Goal: Transaction & Acquisition: Purchase product/service

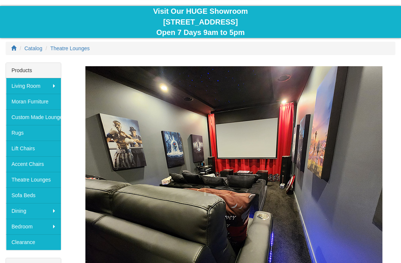
scroll to position [65, 0]
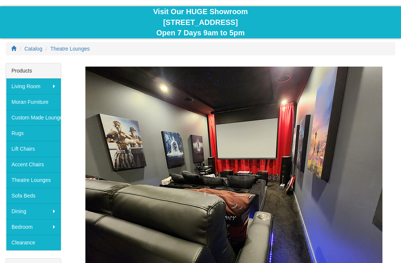
click at [26, 179] on link "Theatre Lounges" at bounding box center [33, 180] width 55 height 16
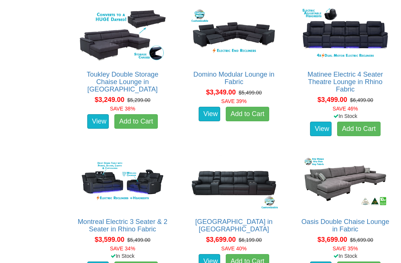
scroll to position [1249, 0]
click at [241, 183] on img at bounding box center [234, 181] width 92 height 57
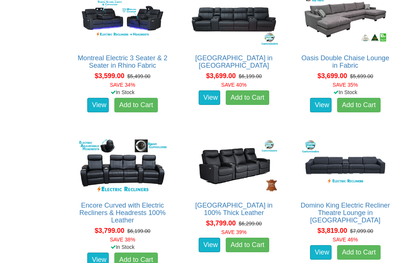
scroll to position [1412, 0]
click at [251, 167] on img at bounding box center [234, 165] width 92 height 57
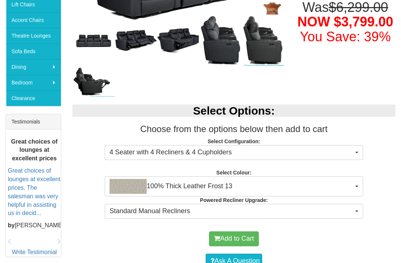
scroll to position [209, 0]
click at [357, 153] on button "4 Seater with 4 Recliners & 4 Cupholders" at bounding box center [234, 152] width 258 height 15
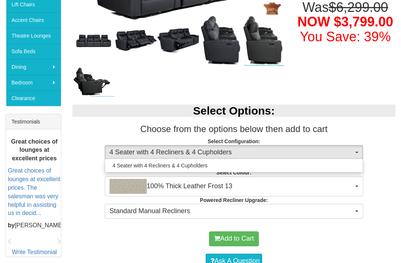
click at [387, 173] on div at bounding box center [200, 131] width 401 height 263
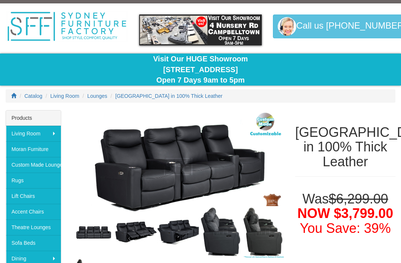
scroll to position [18, 0]
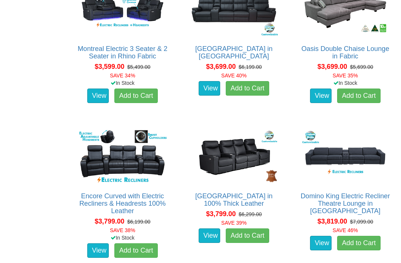
scroll to position [1421, 0]
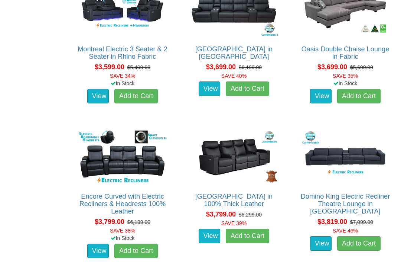
click at [248, 155] on img at bounding box center [234, 156] width 92 height 57
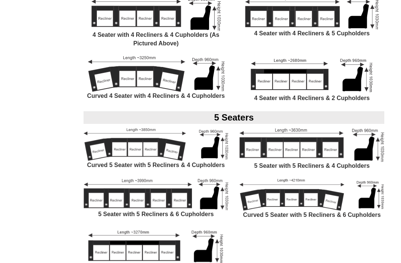
scroll to position [620, 0]
click at [94, 188] on img at bounding box center [156, 194] width 145 height 31
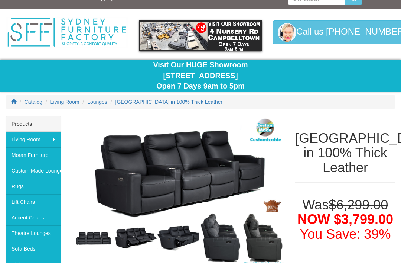
scroll to position [0, 0]
